Goal: Find specific page/section: Find specific page/section

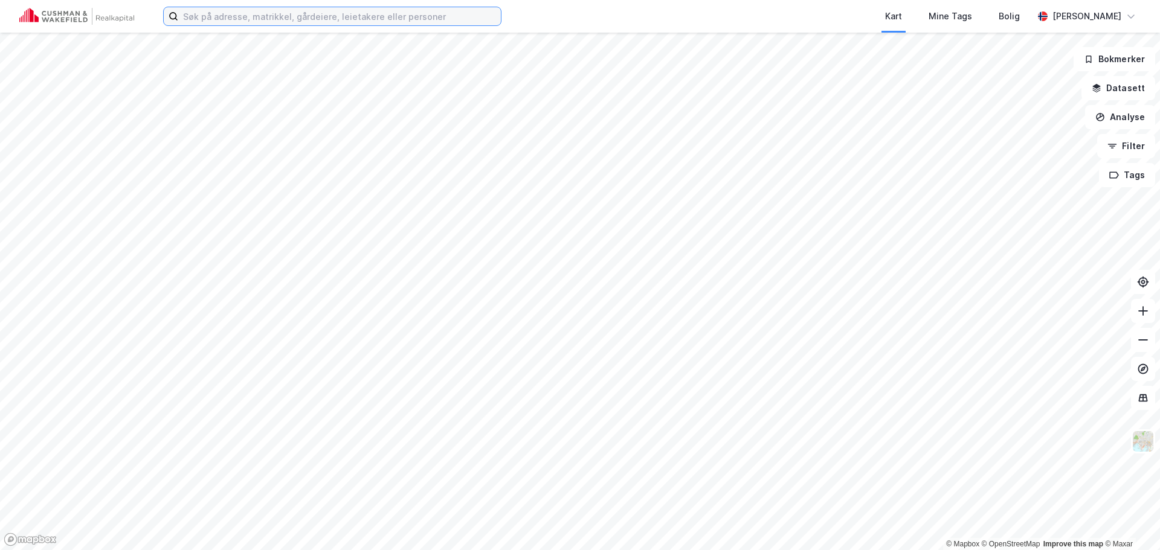
click at [306, 24] on input at bounding box center [339, 16] width 323 height 18
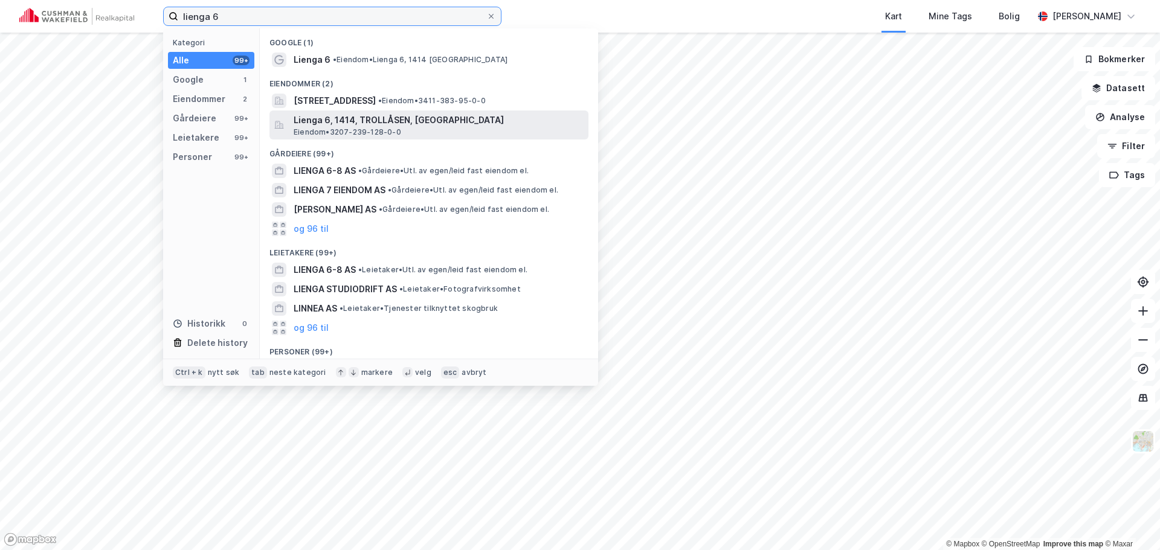
type input "lienga 6"
click at [396, 120] on span "Lienga 6, 1414, TROLLÅSEN, [GEOGRAPHIC_DATA]" at bounding box center [439, 120] width 290 height 14
